Goal: Information Seeking & Learning: Learn about a topic

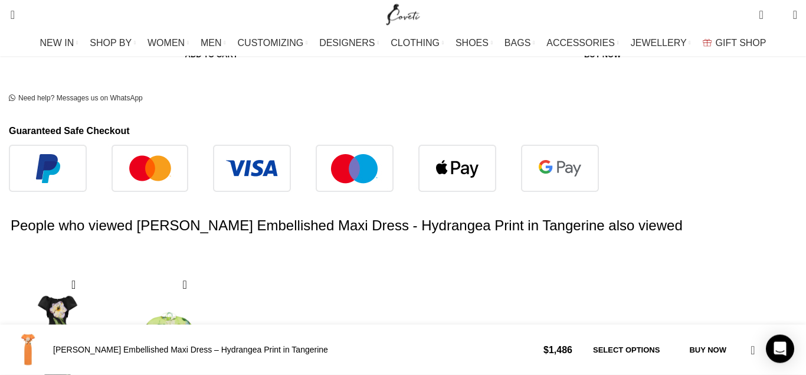
scroll to position [782, 0]
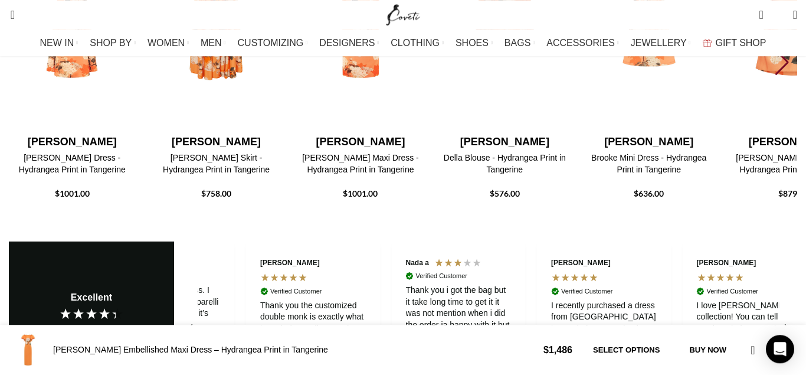
scroll to position [1986, 0]
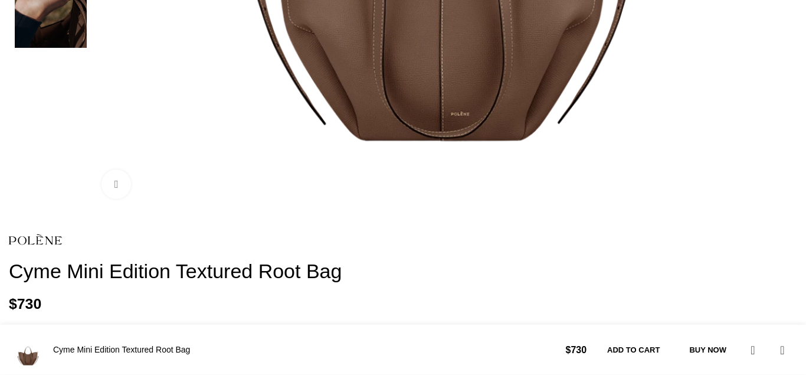
scroll to position [782, 0]
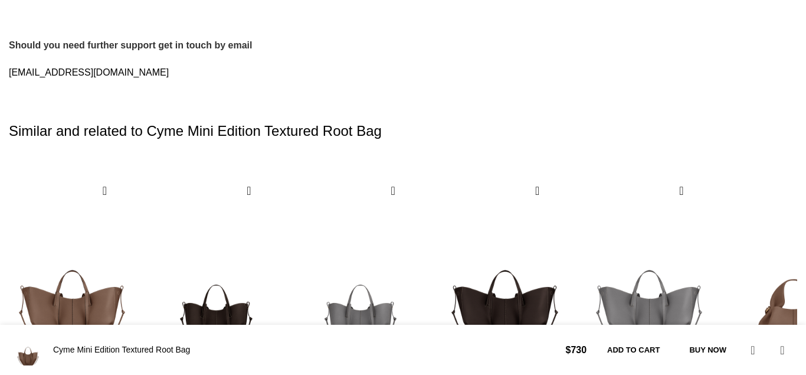
scroll to position [0, 124]
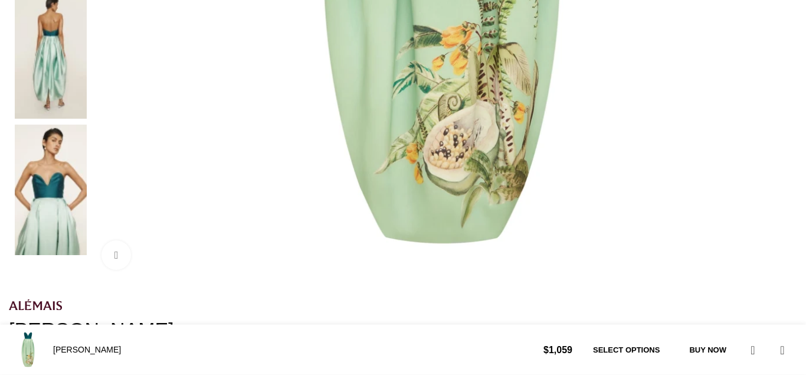
scroll to position [662, 0]
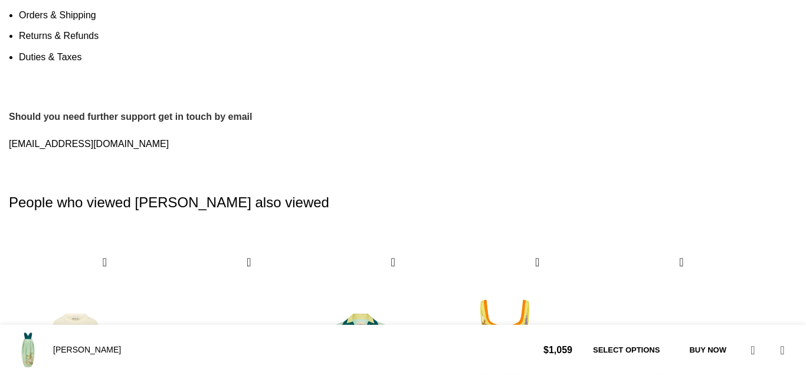
scroll to position [1865, 0]
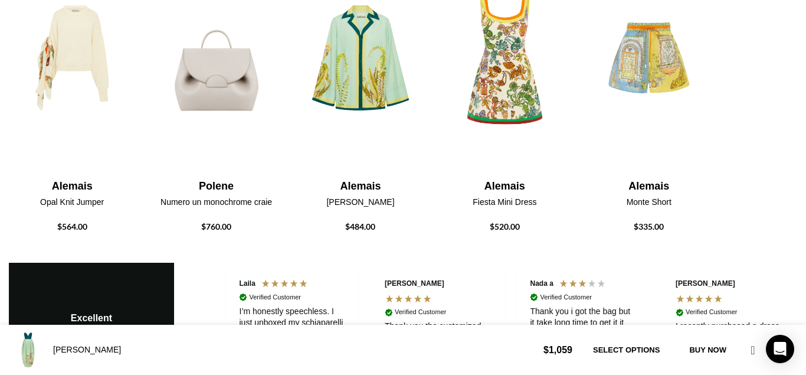
scroll to position [0, 124]
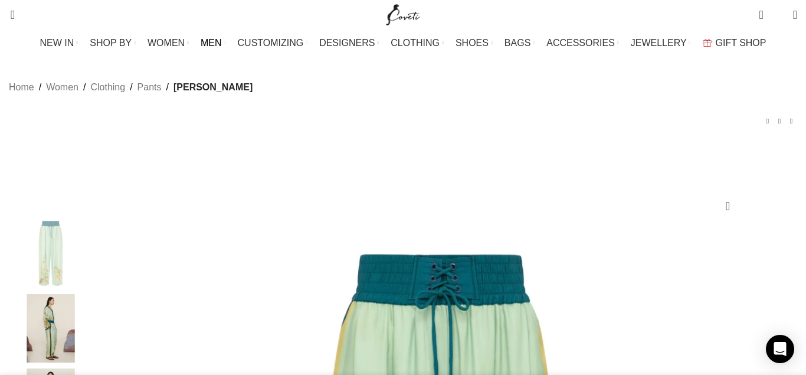
click at [222, 42] on span "MEN" at bounding box center [211, 42] width 21 height 11
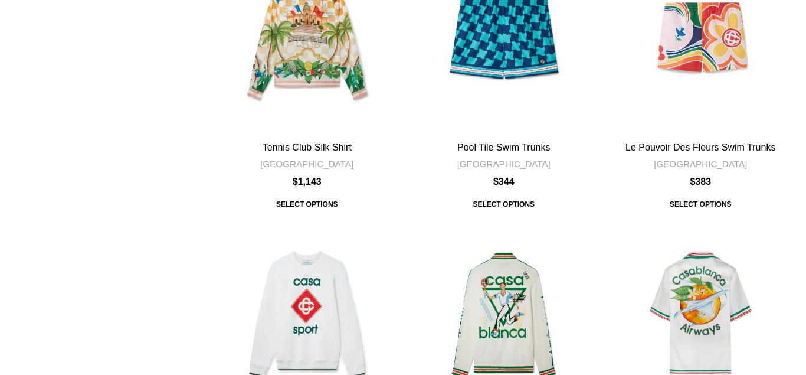
scroll to position [602, 0]
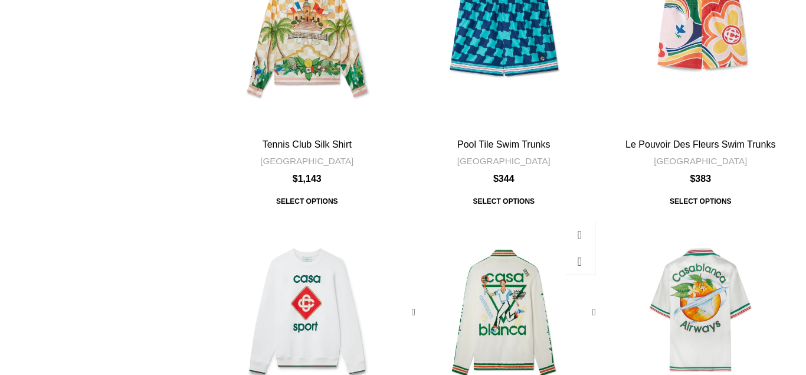
click at [472, 215] on div "Le Jeu Intarsia Knit Jacket" at bounding box center [487, 311] width 32 height 193
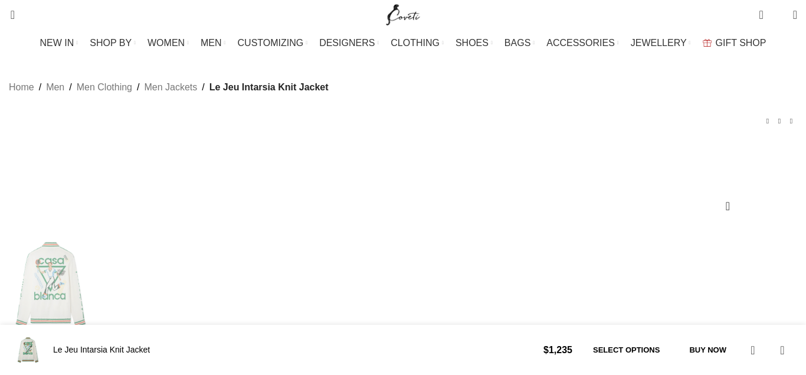
scroll to position [421, 0]
